Goal: Task Accomplishment & Management: Use online tool/utility

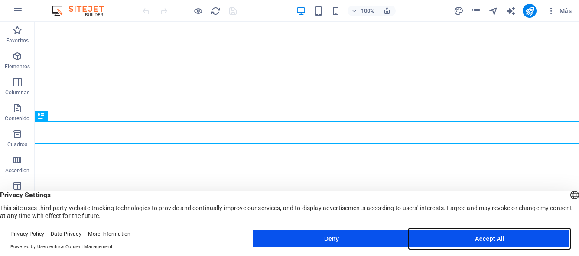
click at [509, 235] on button "Accept All" at bounding box center [489, 238] width 158 height 17
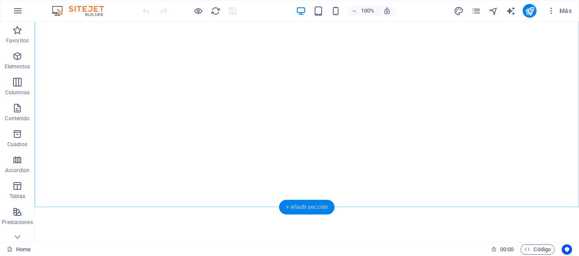
click at [295, 209] on div "+ Añadir sección" at bounding box center [306, 207] width 55 height 15
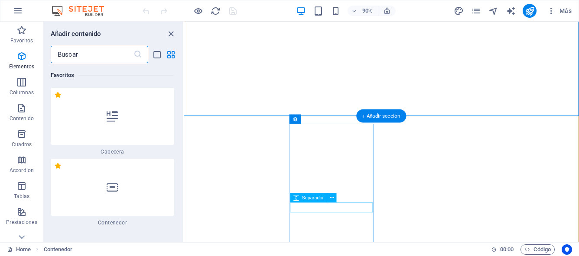
scroll to position [2658, 0]
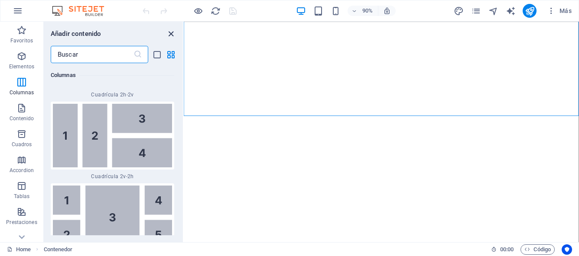
click at [169, 33] on icon "close panel" at bounding box center [171, 34] width 10 height 10
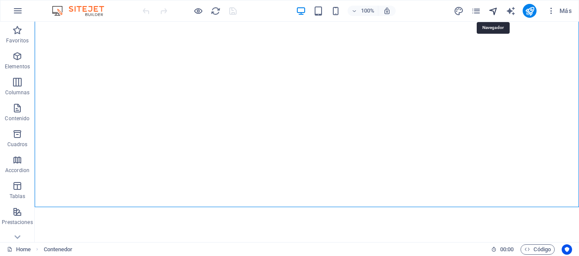
click at [495, 9] on icon "navigator" at bounding box center [493, 11] width 10 height 10
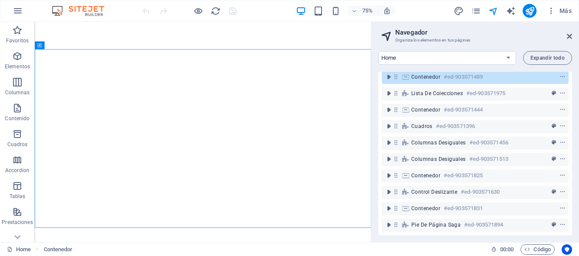
scroll to position [0, 0]
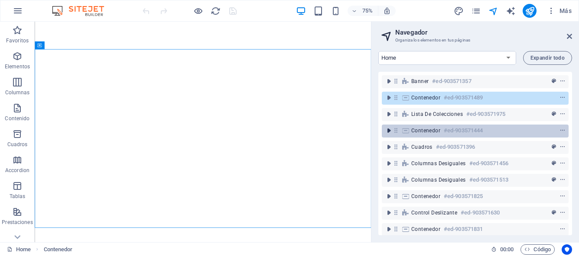
click at [390, 130] on icon "toggle-expand" at bounding box center [388, 130] width 9 height 9
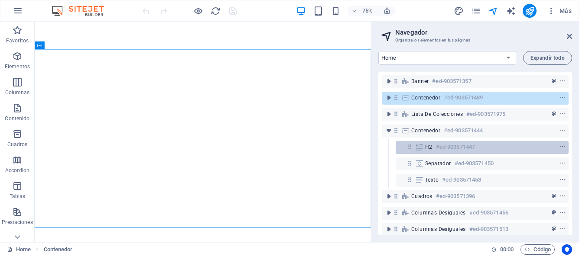
click at [412, 145] on icon at bounding box center [409, 146] width 7 height 7
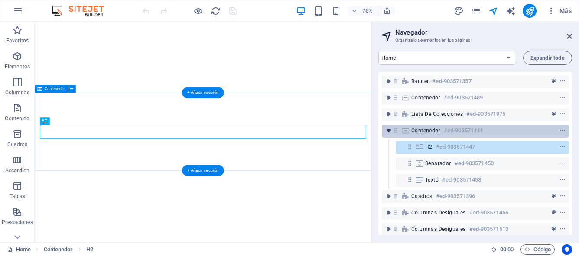
click at [390, 132] on icon "toggle-expand" at bounding box center [388, 130] width 9 height 9
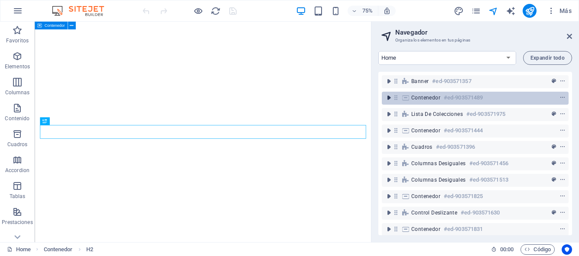
click at [389, 99] on icon "toggle-expand" at bounding box center [388, 98] width 9 height 9
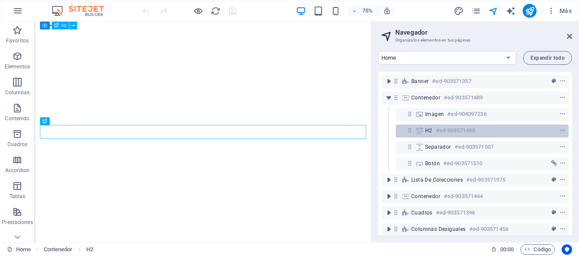
click at [441, 133] on h6 "#ed-903571495" at bounding box center [455, 131] width 39 height 10
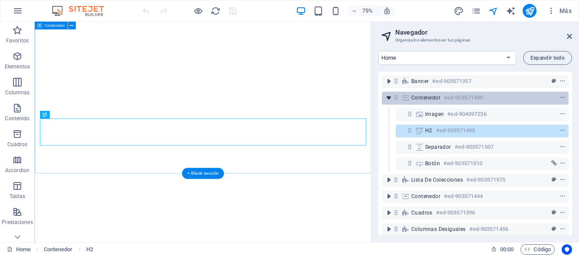
click at [388, 99] on icon "toggle-expand" at bounding box center [388, 98] width 9 height 9
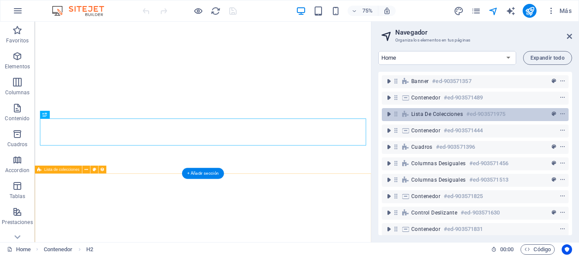
click at [412, 115] on span "Lista de colecciones" at bounding box center [437, 114] width 52 height 7
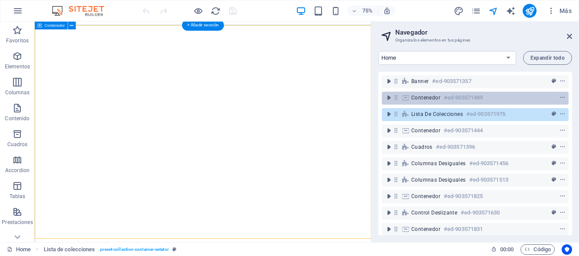
click at [428, 100] on span "Contenedor" at bounding box center [425, 97] width 29 height 7
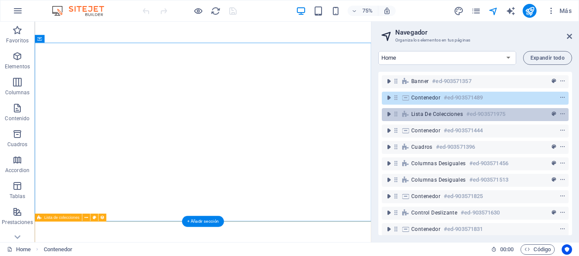
click at [430, 114] on span "Lista de colecciones" at bounding box center [437, 114] width 52 height 7
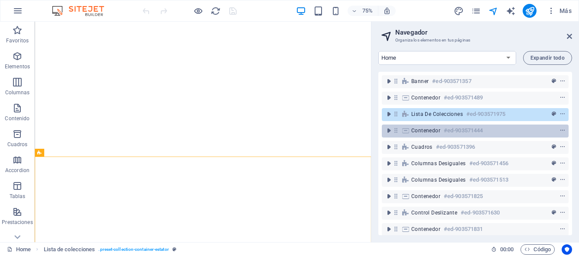
click at [419, 129] on span "Contenedor" at bounding box center [425, 130] width 29 height 7
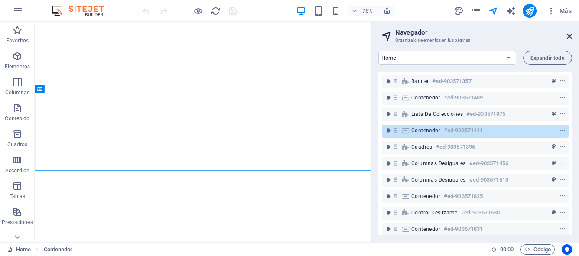
click at [568, 37] on icon at bounding box center [569, 36] width 5 height 7
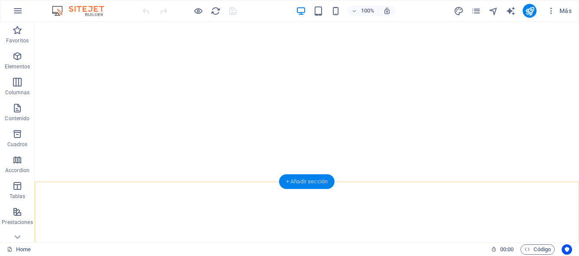
click at [304, 180] on div "+ Añadir sección" at bounding box center [306, 182] width 55 height 15
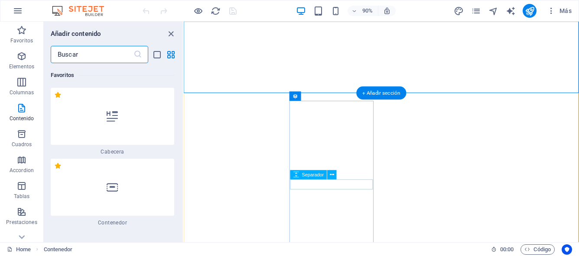
scroll to position [2938, 0]
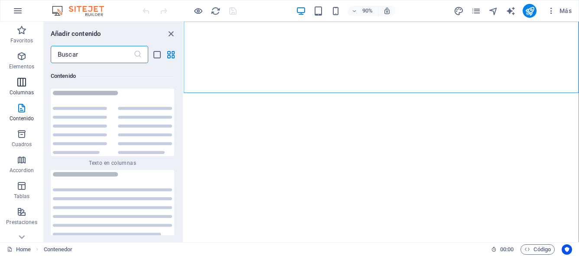
click at [21, 81] on icon "button" at bounding box center [21, 82] width 10 height 10
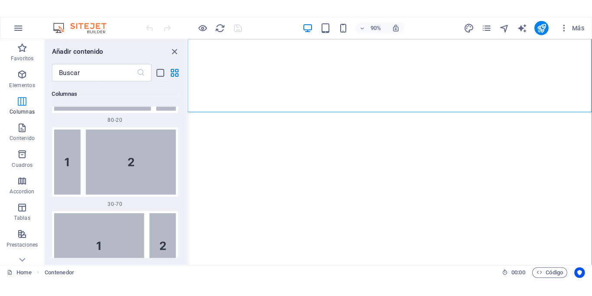
scroll to position [500, 0]
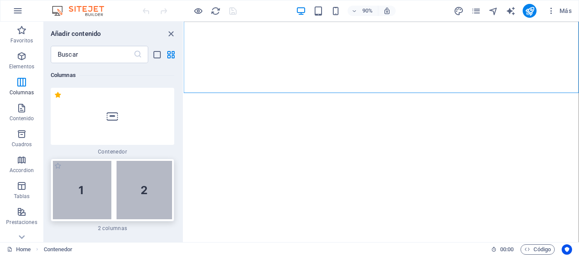
click at [98, 184] on img at bounding box center [112, 190] width 119 height 58
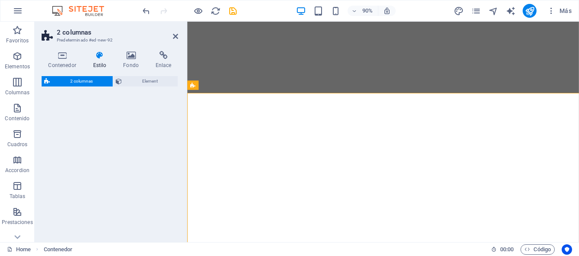
select select "rem"
select select "preset-columns-two-v2-default"
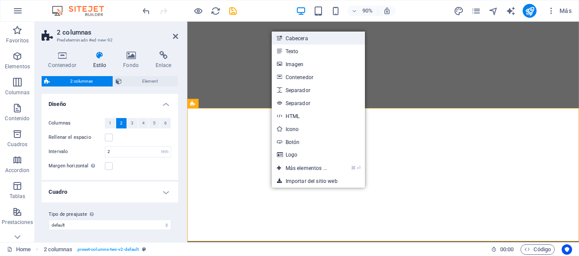
click at [302, 36] on link "Cabecera" at bounding box center [318, 38] width 93 height 13
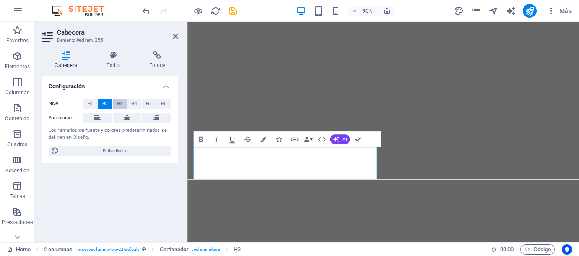
click at [121, 107] on span "H3" at bounding box center [120, 104] width 6 height 10
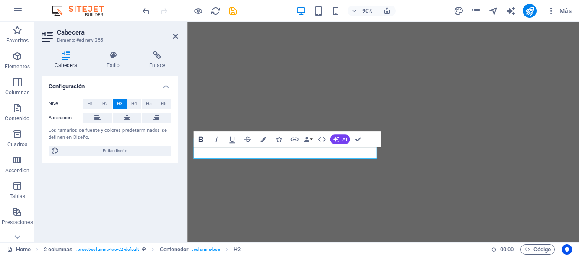
click at [201, 141] on icon "button" at bounding box center [201, 140] width 10 height 10
click at [265, 139] on icon "button" at bounding box center [263, 140] width 6 height 6
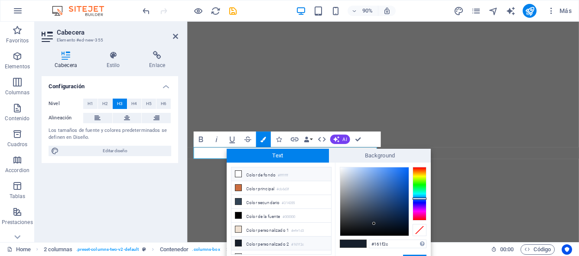
click at [267, 174] on li "Color de fondo #ffffff" at bounding box center [281, 175] width 100 height 14
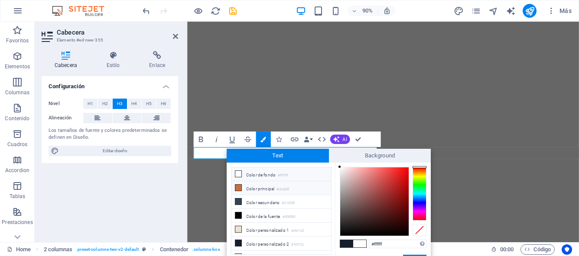
click at [274, 190] on li "Color principal #cb6d3f" at bounding box center [281, 188] width 100 height 14
click at [421, 168] on div at bounding box center [419, 168] width 14 height 2
type input "#e91a10"
drag, startPoint x: 387, startPoint y: 181, endPoint x: 403, endPoint y: 173, distance: 17.6
click at [403, 173] on div at bounding box center [403, 173] width 3 height 3
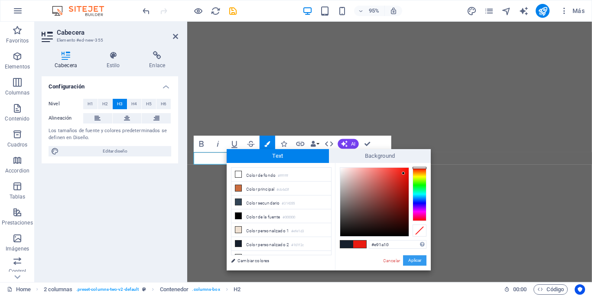
click at [415, 256] on button "Aplicar" at bounding box center [414, 260] width 23 height 10
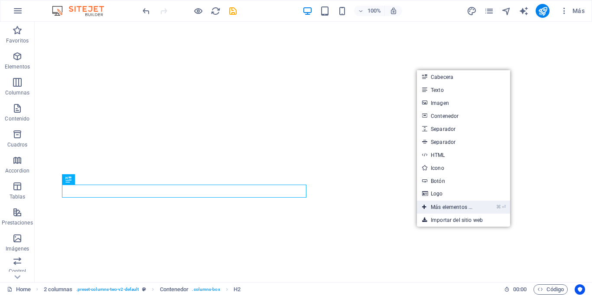
click at [445, 208] on link "⌘ ⏎ Más elementos ..." at bounding box center [447, 207] width 61 height 13
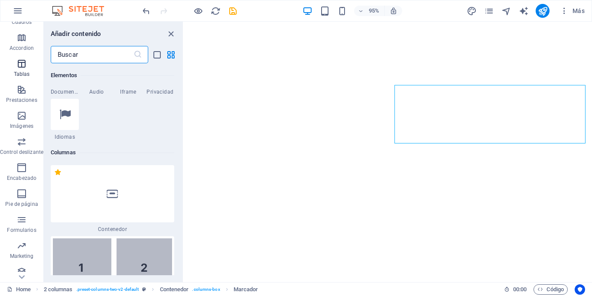
scroll to position [130, 0]
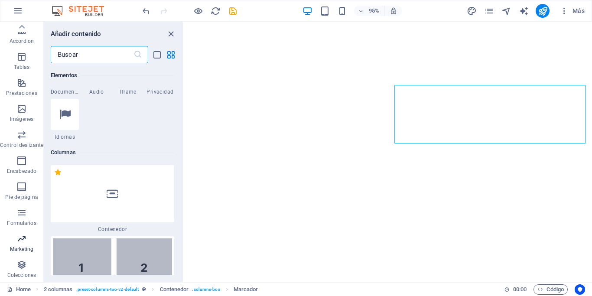
click at [18, 239] on icon "button" at bounding box center [21, 238] width 10 height 10
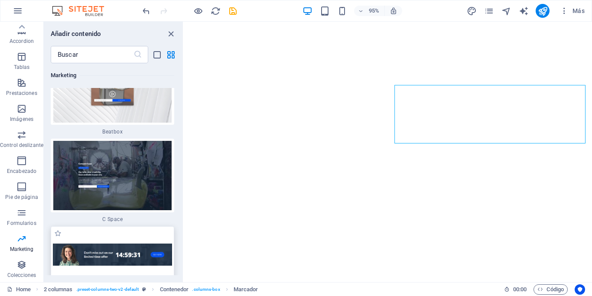
scroll to position [15658, 0]
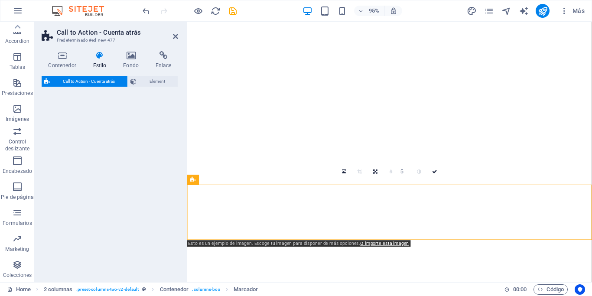
select select "rem"
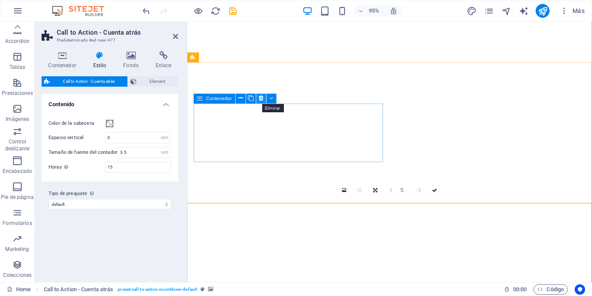
click at [260, 98] on icon at bounding box center [261, 98] width 4 height 9
click at [260, 99] on icon at bounding box center [261, 98] width 4 height 9
click at [262, 98] on icon at bounding box center [261, 98] width 4 height 9
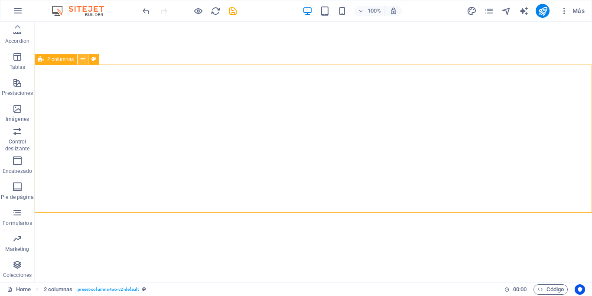
click at [85, 59] on button at bounding box center [83, 59] width 10 height 10
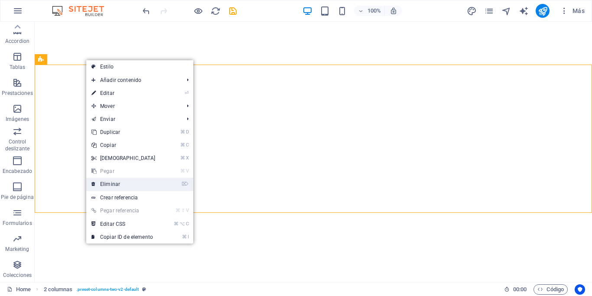
click at [113, 188] on link "⌦ Eliminar" at bounding box center [123, 184] width 75 height 13
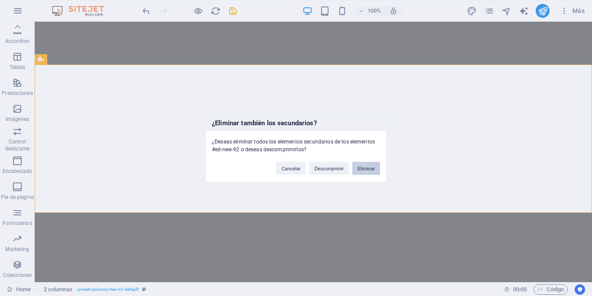
click at [365, 171] on button "Eliminar" at bounding box center [366, 168] width 28 height 13
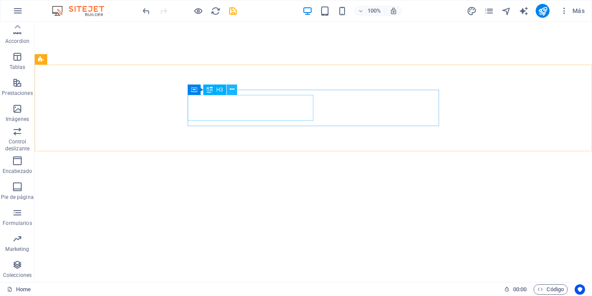
click at [230, 92] on icon at bounding box center [232, 89] width 5 height 9
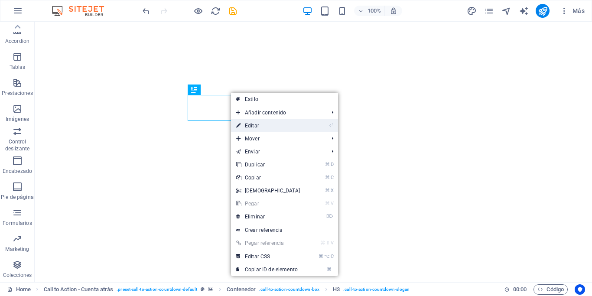
click at [258, 126] on link "⏎ Editar" at bounding box center [268, 125] width 75 height 13
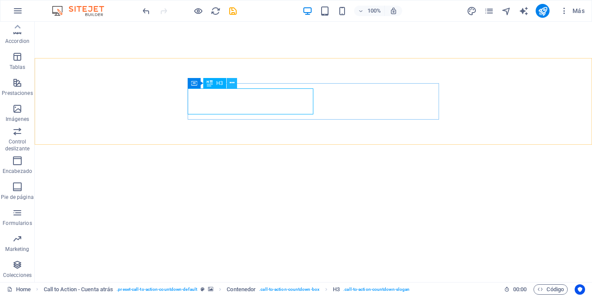
click at [232, 84] on icon at bounding box center [232, 82] width 5 height 9
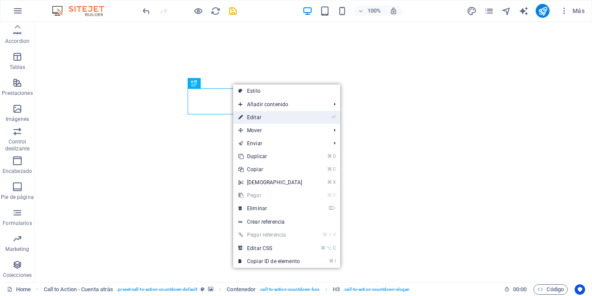
click at [259, 118] on link "⏎ Editar" at bounding box center [270, 117] width 75 height 13
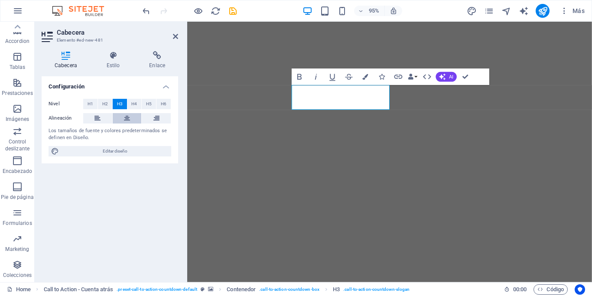
click at [126, 119] on icon at bounding box center [127, 118] width 6 height 10
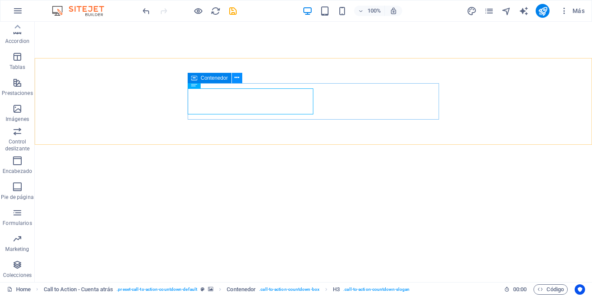
click at [235, 79] on icon at bounding box center [236, 77] width 5 height 9
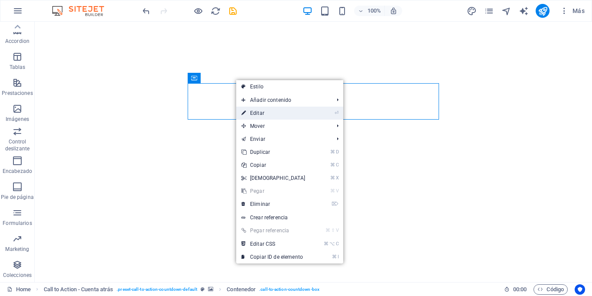
click at [253, 112] on link "⏎ Editar" at bounding box center [273, 113] width 75 height 13
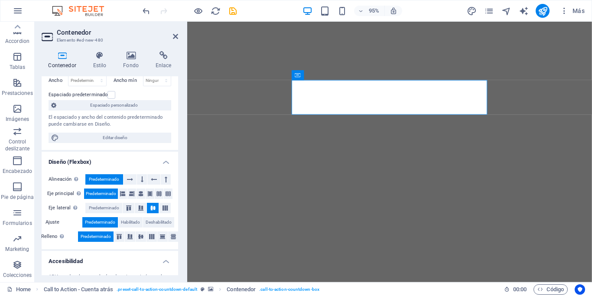
scroll to position [70, 0]
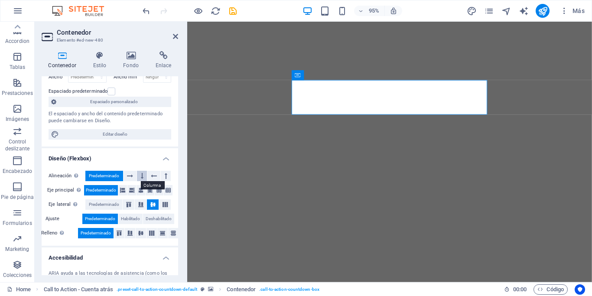
click at [144, 177] on button at bounding box center [142, 176] width 10 height 10
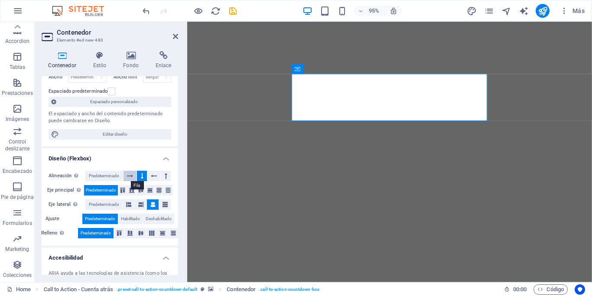
click at [132, 176] on icon at bounding box center [130, 176] width 6 height 10
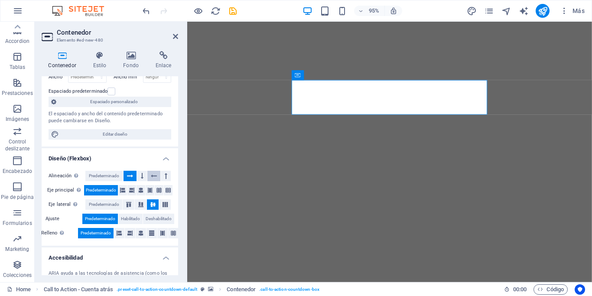
click at [151, 175] on icon at bounding box center [154, 176] width 6 height 10
click at [143, 174] on button at bounding box center [142, 176] width 10 height 10
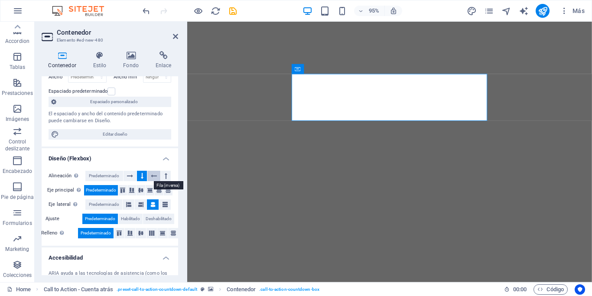
click at [152, 175] on icon at bounding box center [154, 176] width 6 height 10
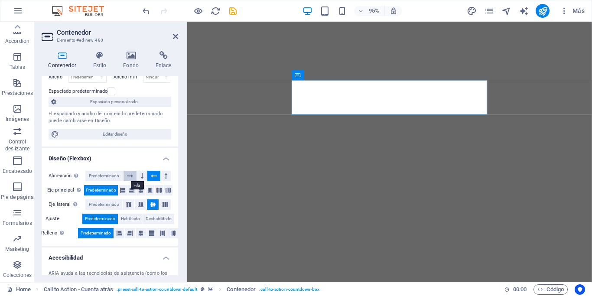
click at [133, 175] on button at bounding box center [129, 176] width 13 height 10
click at [141, 233] on icon at bounding box center [140, 233] width 5 height 10
click at [120, 232] on icon at bounding box center [119, 233] width 5 height 10
click at [106, 231] on span "Predeterminado" at bounding box center [96, 233] width 30 height 10
click at [138, 204] on icon at bounding box center [141, 204] width 10 height 5
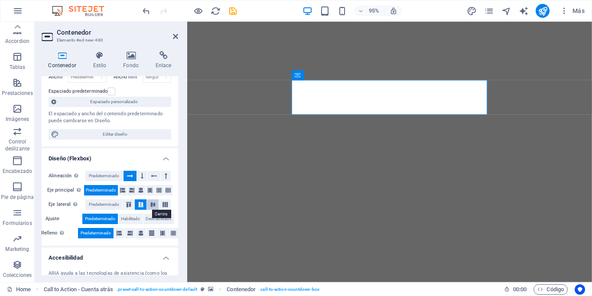
click at [149, 203] on icon at bounding box center [153, 204] width 10 height 5
click at [142, 190] on icon at bounding box center [140, 190] width 5 height 10
click at [173, 38] on icon at bounding box center [175, 36] width 5 height 7
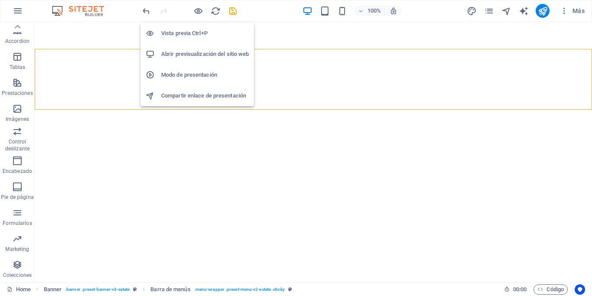
click at [197, 32] on h6 "Vista previa Ctrl+P" at bounding box center [204, 33] width 87 height 10
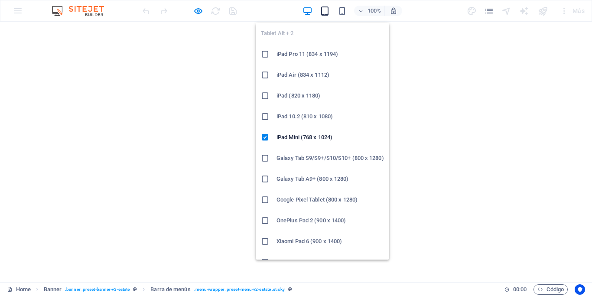
click at [326, 15] on icon "button" at bounding box center [325, 11] width 10 height 10
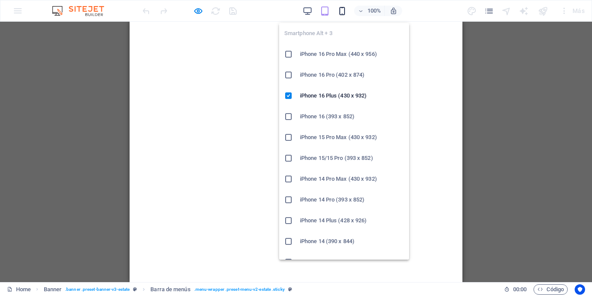
click at [340, 13] on icon "button" at bounding box center [342, 11] width 10 height 10
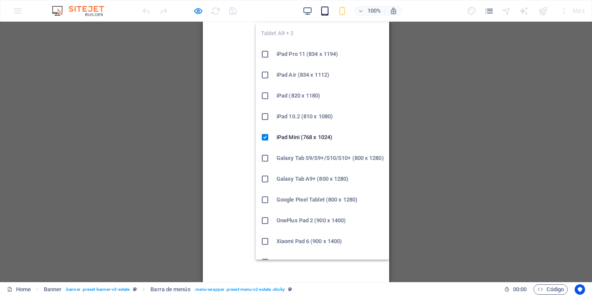
click at [323, 6] on icon "button" at bounding box center [325, 11] width 10 height 10
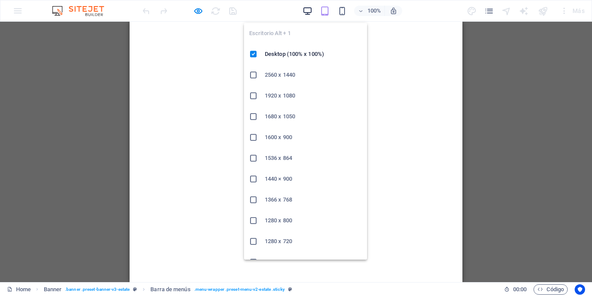
click at [310, 11] on icon "button" at bounding box center [307, 11] width 10 height 10
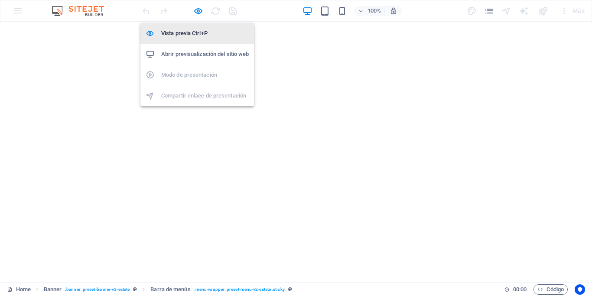
click at [197, 31] on h6 "Vista previa Ctrl+P" at bounding box center [204, 33] width 87 height 10
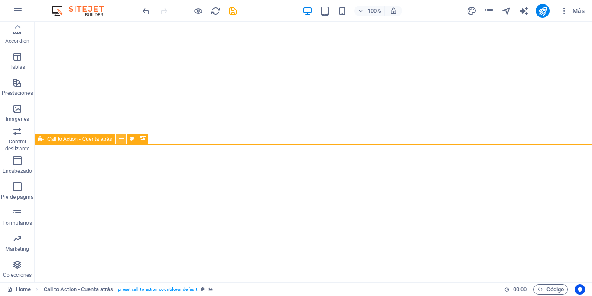
click at [121, 139] on icon at bounding box center [121, 138] width 5 height 9
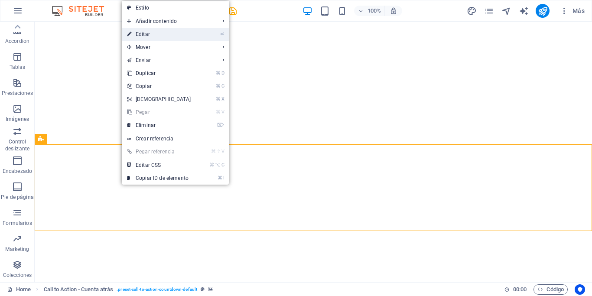
click at [137, 34] on link "⏎ Editar" at bounding box center [159, 34] width 75 height 13
select select "rem"
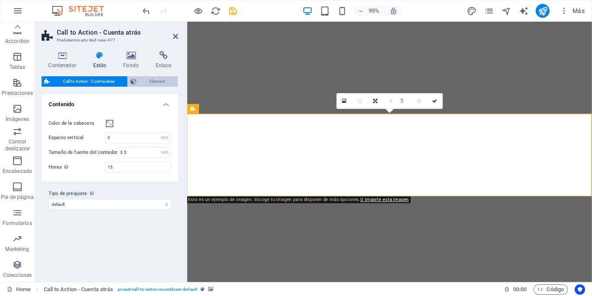
click at [149, 80] on span "Element" at bounding box center [157, 81] width 36 height 10
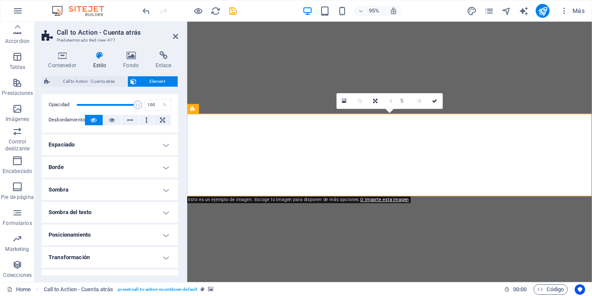
scroll to position [0, 0]
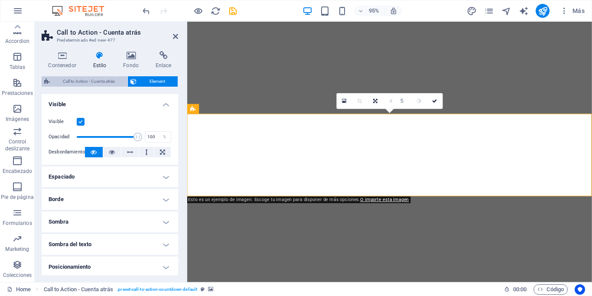
click at [105, 82] on span "Call to Action - Cuenta atrás" at bounding box center [88, 81] width 72 height 10
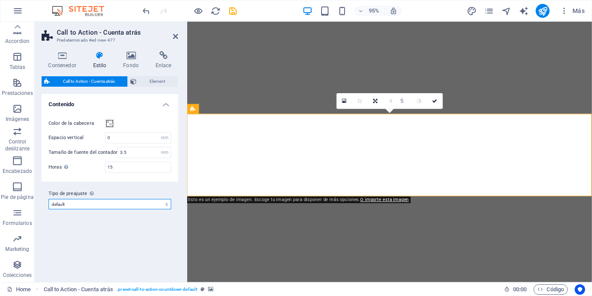
click at [168, 206] on select "default Añadir tipo de preajuste" at bounding box center [110, 204] width 123 height 10
click at [156, 82] on span "Element" at bounding box center [157, 81] width 36 height 10
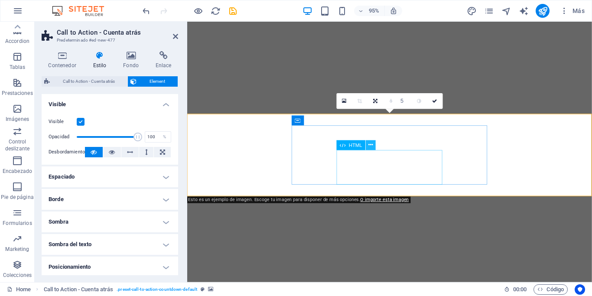
click at [369, 146] on icon at bounding box center [371, 145] width 4 height 9
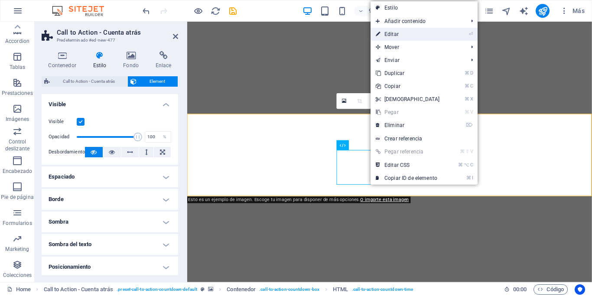
click at [389, 36] on link "⏎ Editar" at bounding box center [407, 34] width 75 height 13
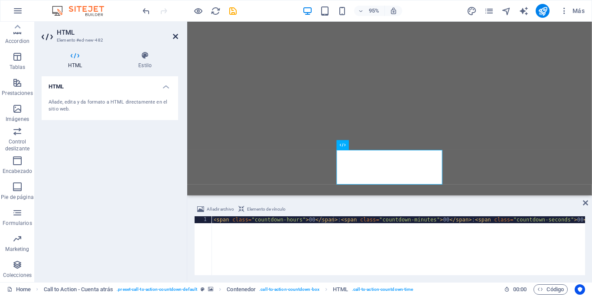
click at [178, 38] on icon at bounding box center [175, 36] width 5 height 7
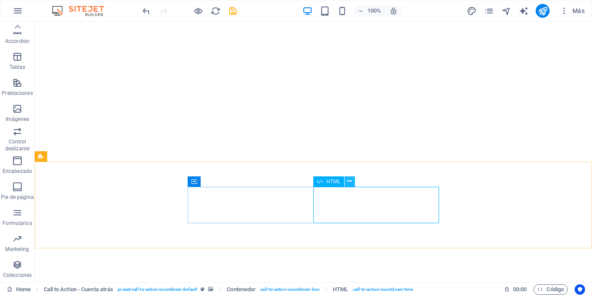
click at [350, 183] on icon at bounding box center [349, 181] width 5 height 9
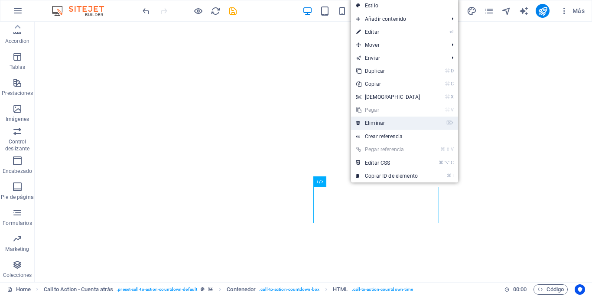
click at [371, 125] on link "⌦ Eliminar" at bounding box center [388, 123] width 75 height 13
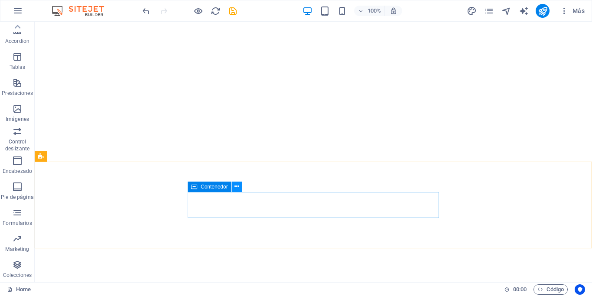
click at [236, 188] on icon at bounding box center [236, 186] width 5 height 9
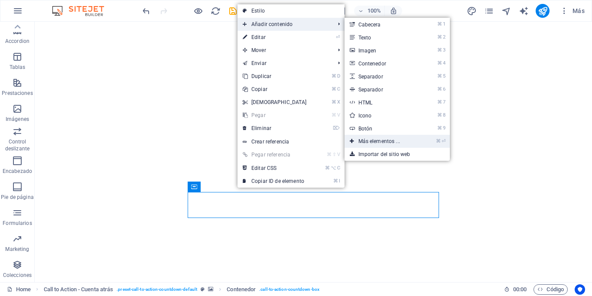
click at [388, 141] on link "⌘ ⏎ Más elementos ..." at bounding box center [380, 141] width 73 height 13
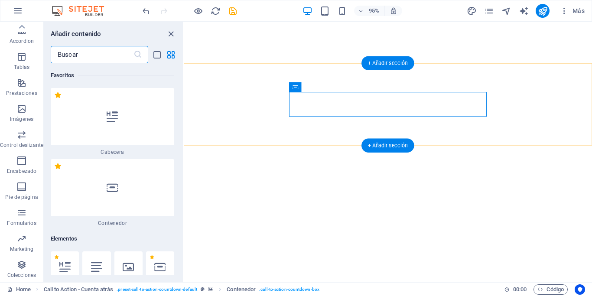
scroll to position [163, 0]
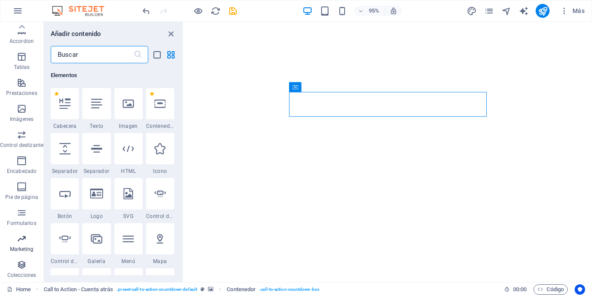
click at [23, 239] on icon "button" at bounding box center [21, 238] width 10 height 10
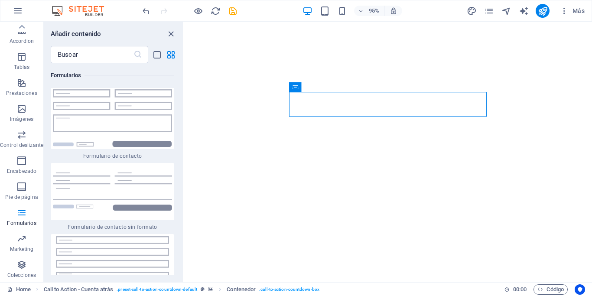
scroll to position [12802, 0]
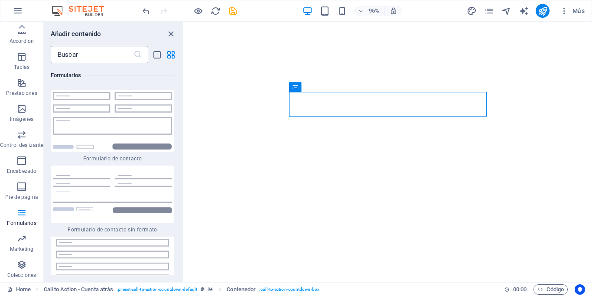
click at [120, 57] on input "text" at bounding box center [92, 54] width 83 height 17
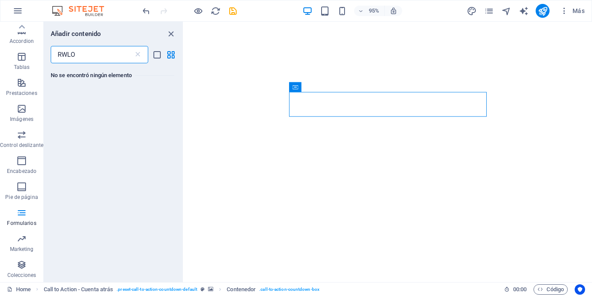
scroll to position [0, 0]
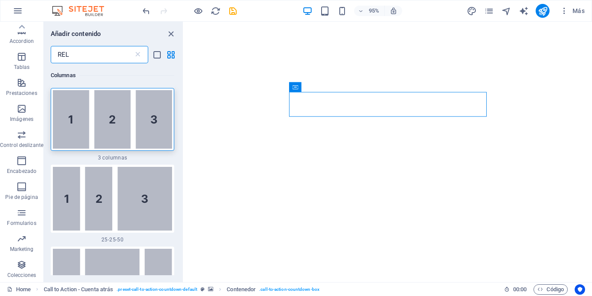
type input "RELO"
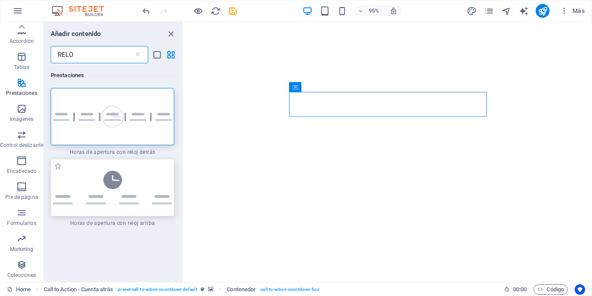
click at [133, 200] on img at bounding box center [112, 188] width 119 height 34
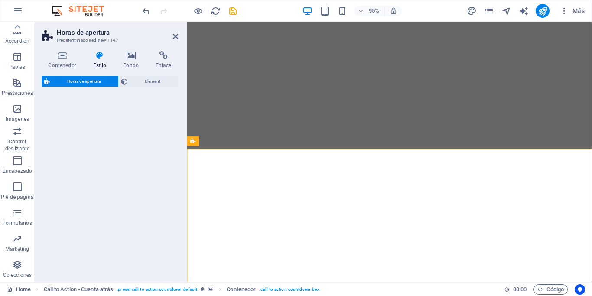
select select "rem"
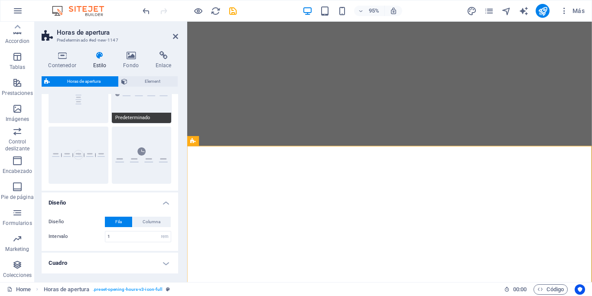
scroll to position [54, 0]
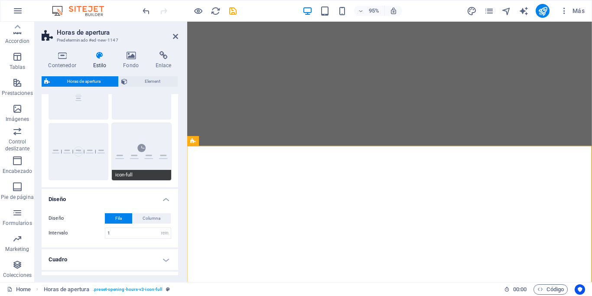
click at [126, 165] on button "icon-full" at bounding box center [142, 151] width 60 height 57
type input "1"
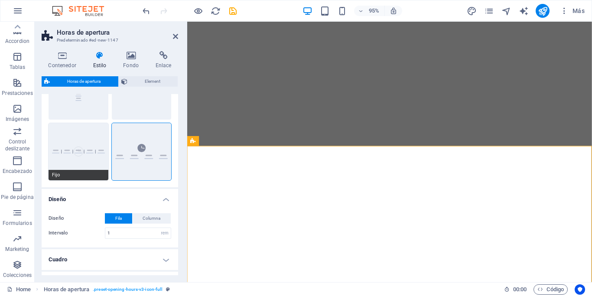
scroll to position [32, 0]
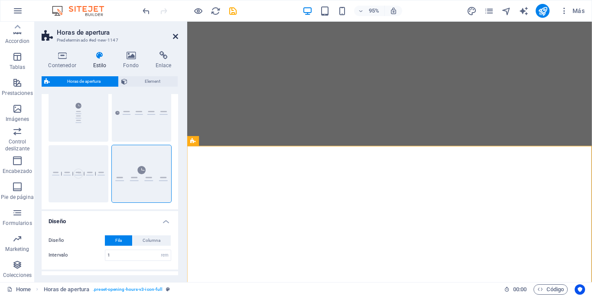
click at [175, 35] on icon at bounding box center [175, 36] width 5 height 7
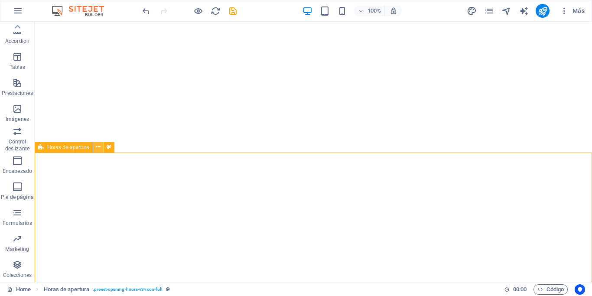
click at [101, 148] on button at bounding box center [98, 147] width 10 height 10
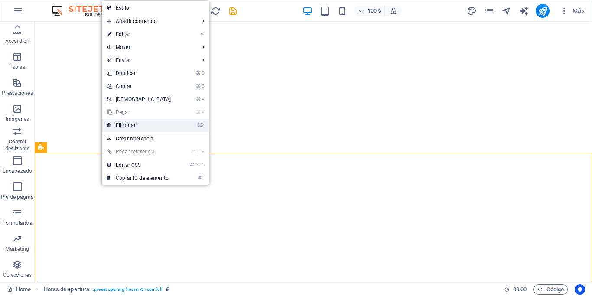
click at [124, 126] on link "⌦ Eliminar" at bounding box center [139, 125] width 75 height 13
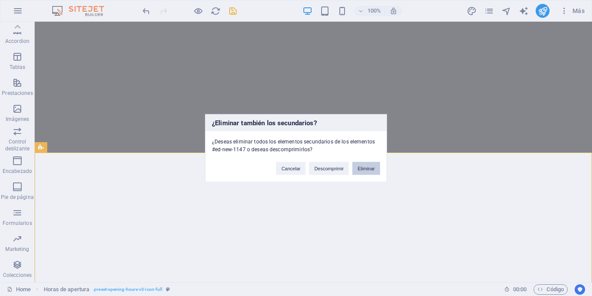
click at [355, 168] on button "Eliminar" at bounding box center [366, 168] width 28 height 13
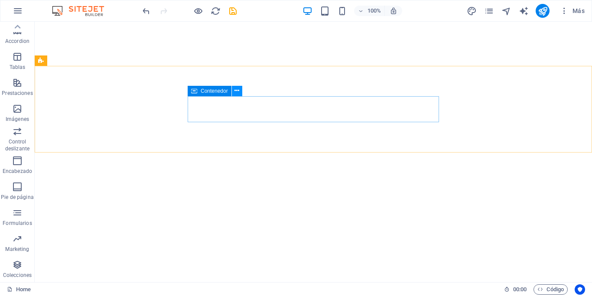
click at [236, 92] on icon at bounding box center [236, 90] width 5 height 9
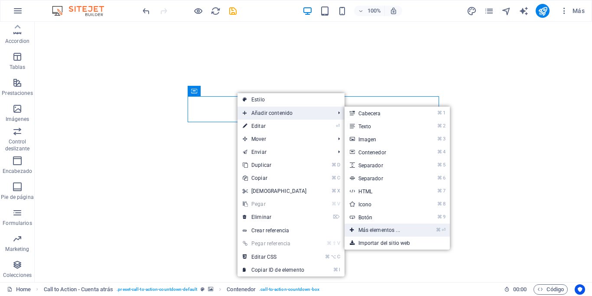
click at [383, 229] on link "⌘ ⏎ Más elementos ..." at bounding box center [380, 230] width 73 height 13
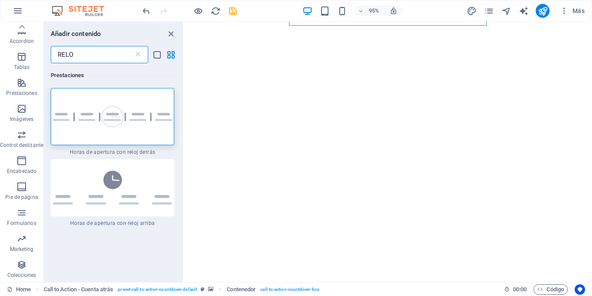
click at [108, 54] on input "RELO" at bounding box center [92, 54] width 83 height 17
type input "R"
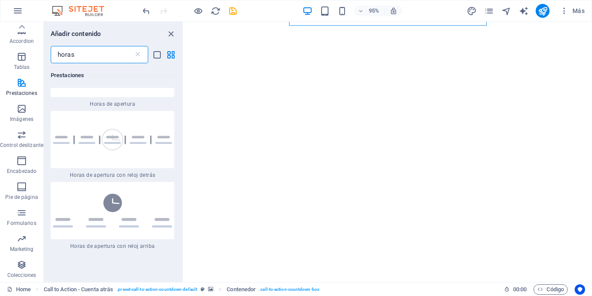
scroll to position [0, 0]
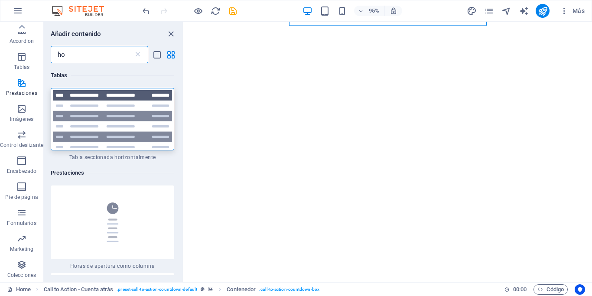
type input "h"
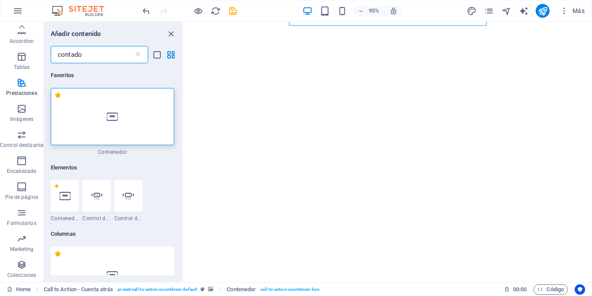
type input "contador"
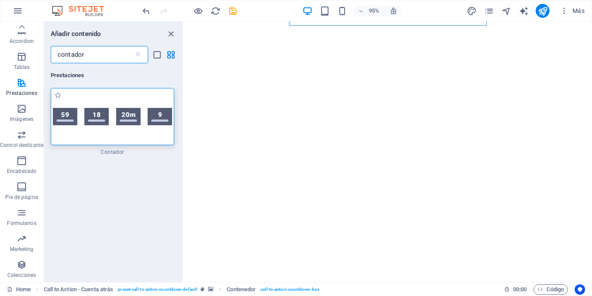
click at [101, 135] on div at bounding box center [112, 116] width 123 height 57
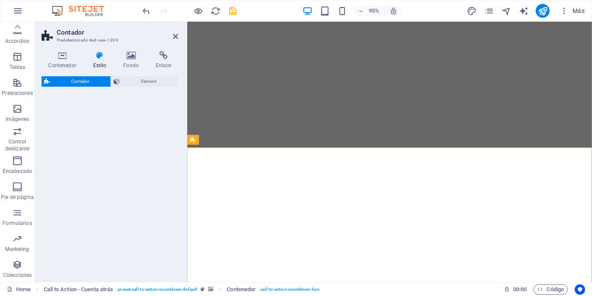
select select "rem"
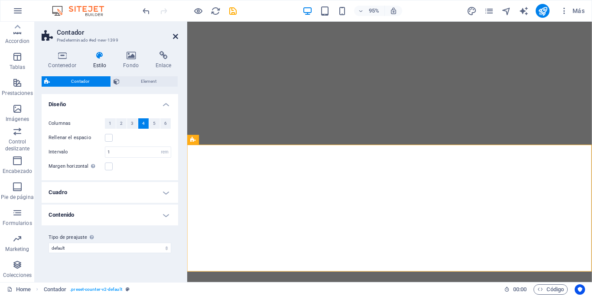
click at [175, 39] on icon at bounding box center [175, 36] width 5 height 7
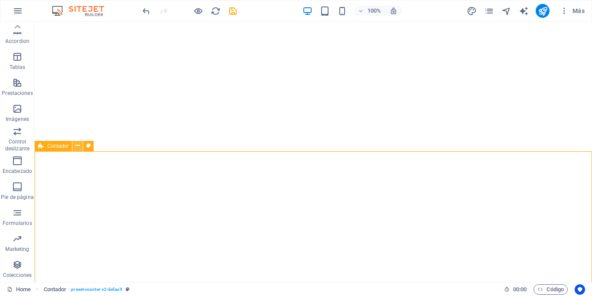
click at [79, 146] on icon at bounding box center [77, 145] width 5 height 9
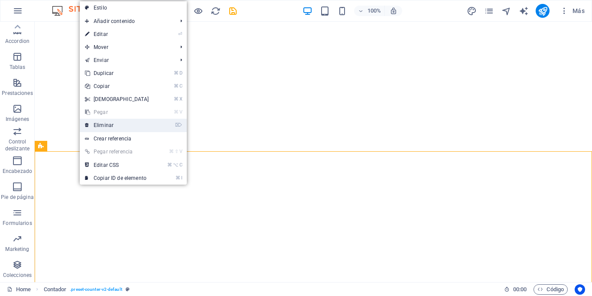
click at [111, 123] on link "⌦ Eliminar" at bounding box center [117, 125] width 75 height 13
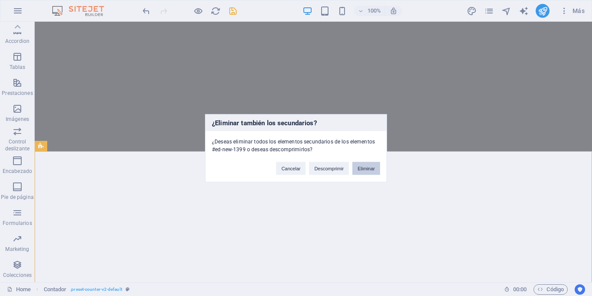
click at [373, 169] on button "Eliminar" at bounding box center [366, 168] width 28 height 13
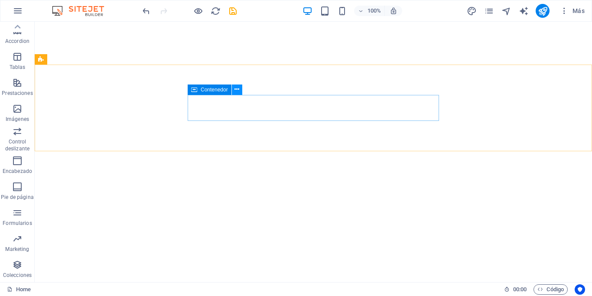
click at [235, 91] on icon at bounding box center [236, 89] width 5 height 9
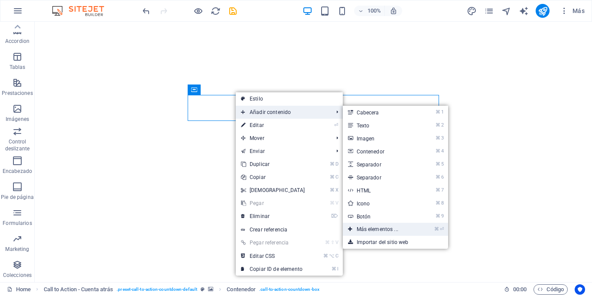
click at [391, 230] on link "⌘ ⏎ Más elementos ..." at bounding box center [379, 229] width 73 height 13
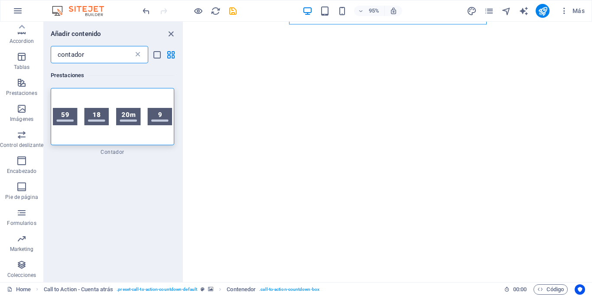
click at [136, 55] on icon at bounding box center [137, 54] width 9 height 9
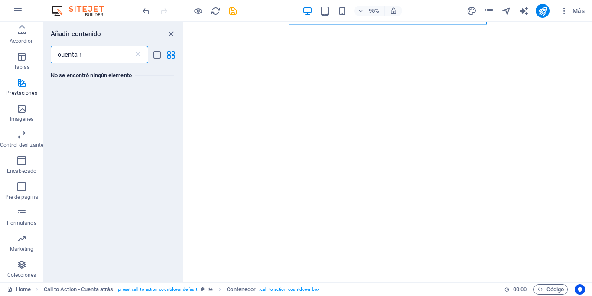
type input "cuenta"
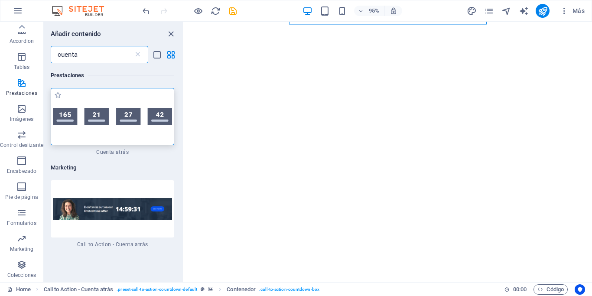
click at [81, 135] on div at bounding box center [112, 116] width 123 height 57
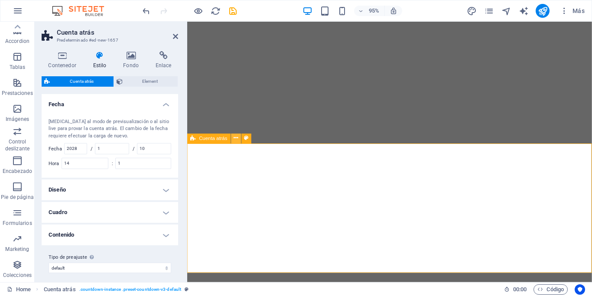
click at [237, 142] on icon at bounding box center [236, 138] width 4 height 9
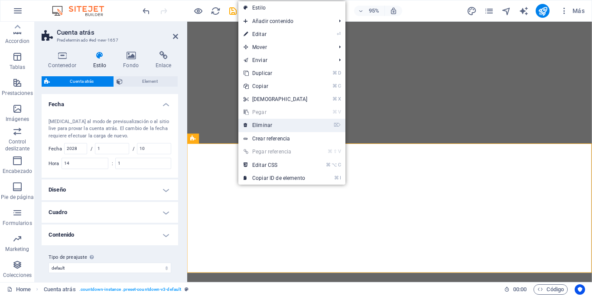
click at [262, 123] on link "⌦ Eliminar" at bounding box center [275, 125] width 75 height 13
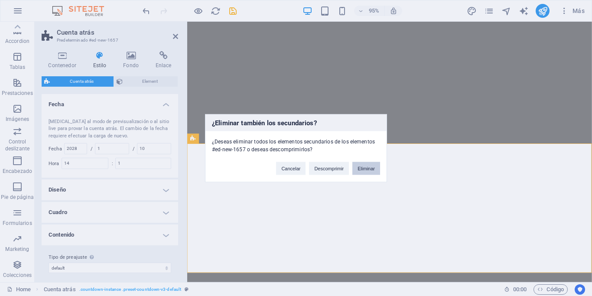
click at [366, 170] on button "Eliminar" at bounding box center [366, 168] width 28 height 13
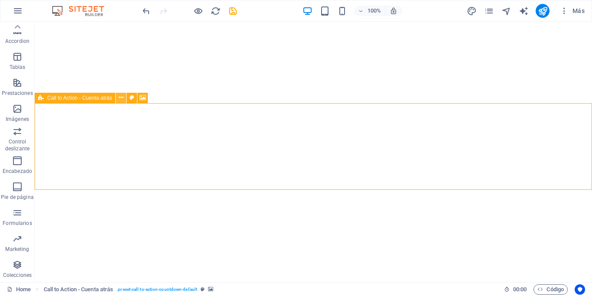
click at [123, 100] on button at bounding box center [121, 98] width 10 height 10
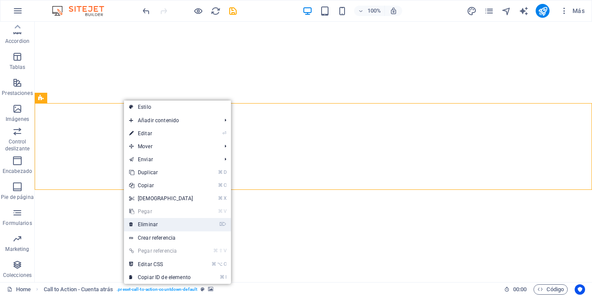
click at [159, 224] on link "⌦ Eliminar" at bounding box center [161, 224] width 75 height 13
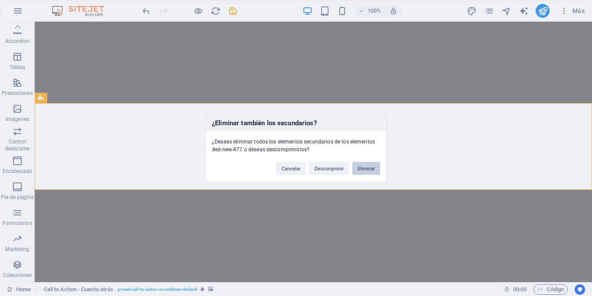
click at [374, 170] on button "Eliminar" at bounding box center [366, 168] width 28 height 13
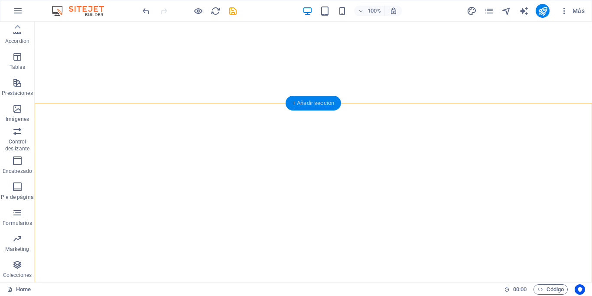
click at [301, 103] on div "+ Añadir sección" at bounding box center [312, 103] width 55 height 15
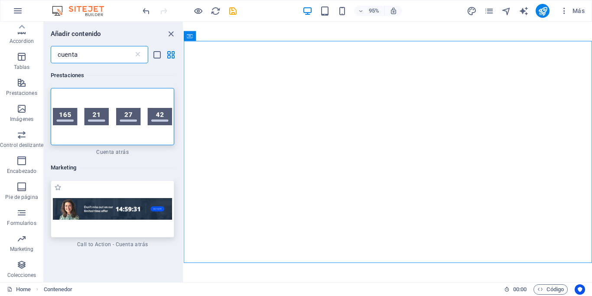
click at [130, 188] on div at bounding box center [112, 208] width 123 height 57
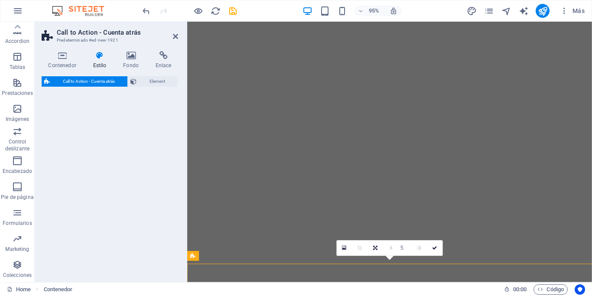
select select "rem"
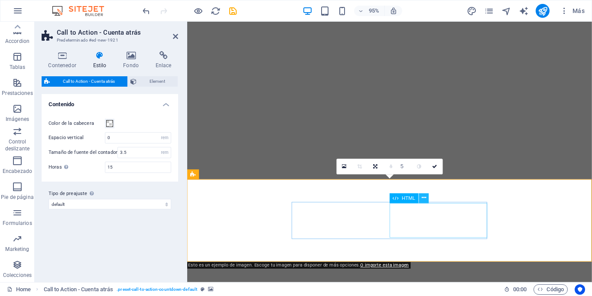
click at [422, 199] on icon at bounding box center [423, 198] width 4 height 9
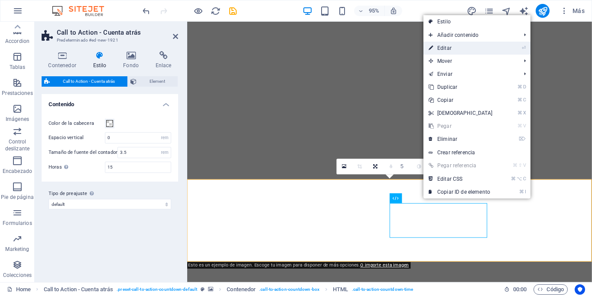
click at [453, 45] on link "⏎ Editar" at bounding box center [460, 48] width 75 height 13
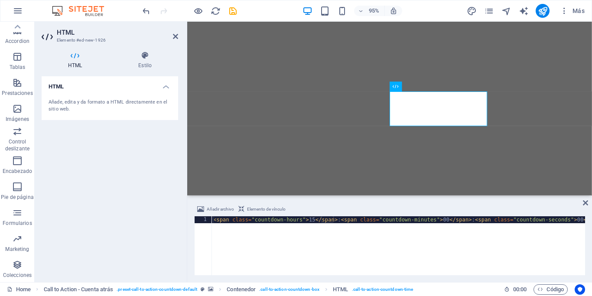
click at [235, 241] on div "< span class = "countdown-hours" > 15 </ span > : < span class = "countdown-min…" at bounding box center [408, 251] width 395 height 71
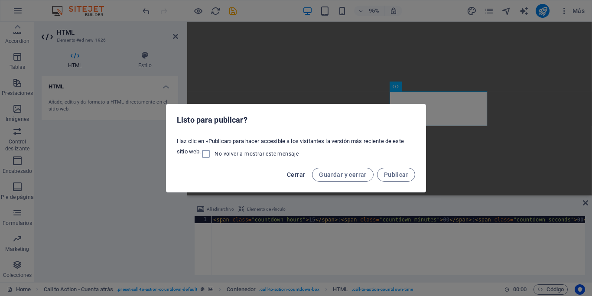
click at [300, 177] on span "Cerrar" at bounding box center [296, 174] width 18 height 7
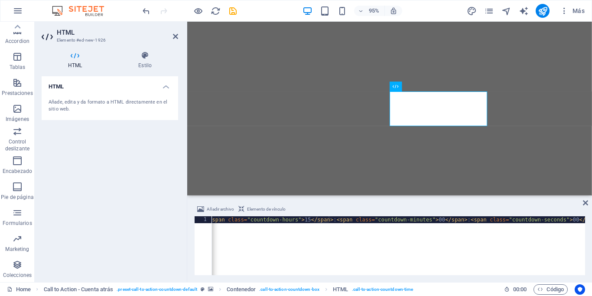
scroll to position [0, 21]
click at [578, 221] on div "< span class = "countdown-hours" > 15 </ span > : < span class = "countdown-min…" at bounding box center [387, 251] width 395 height 71
